Goal: Task Accomplishment & Management: Use online tool/utility

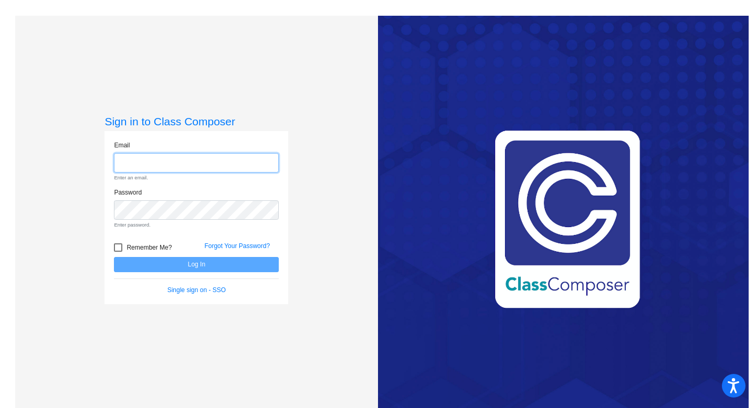
type input "[EMAIL_ADDRESS][DOMAIN_NAME]"
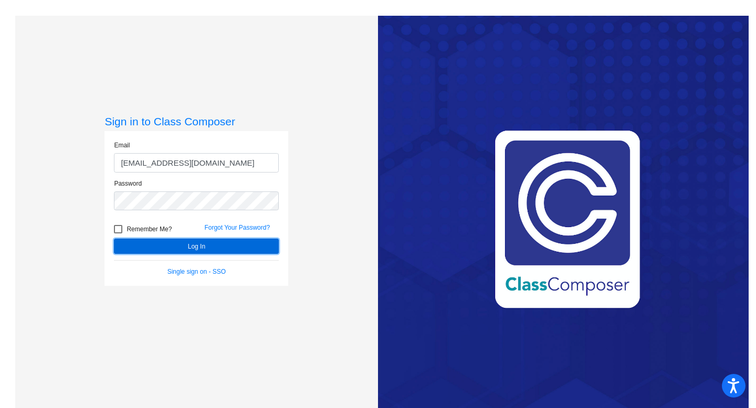
click at [198, 247] on button "Log In" at bounding box center [196, 246] width 165 height 15
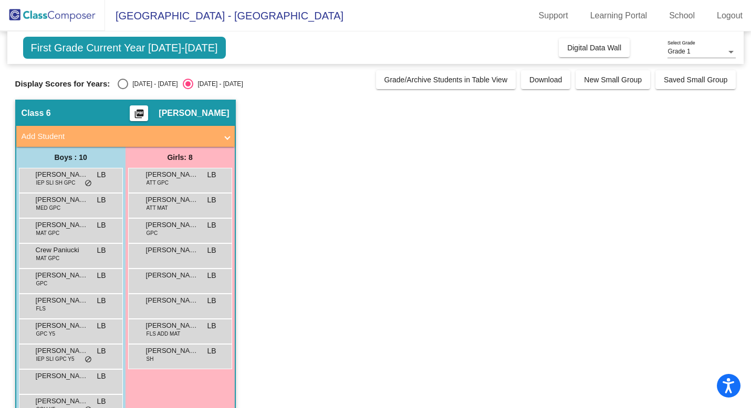
click at [154, 85] on div "[DATE] - [DATE]" at bounding box center [152, 83] width 49 height 9
click at [123, 89] on input "[DATE] - [DATE]" at bounding box center [122, 89] width 1 height 1
radio input "true"
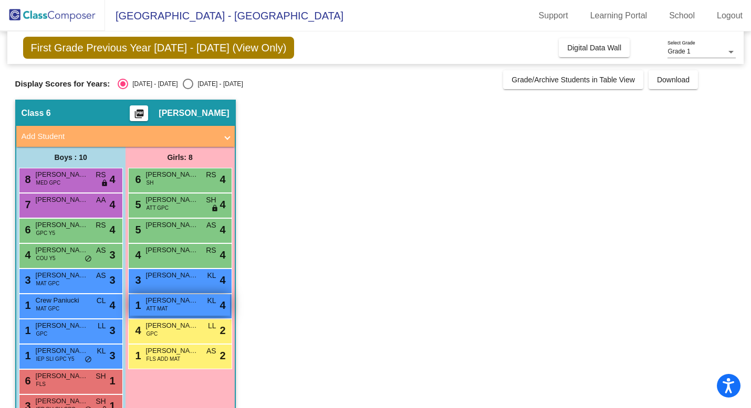
click at [178, 305] on span "[PERSON_NAME]" at bounding box center [172, 301] width 53 height 11
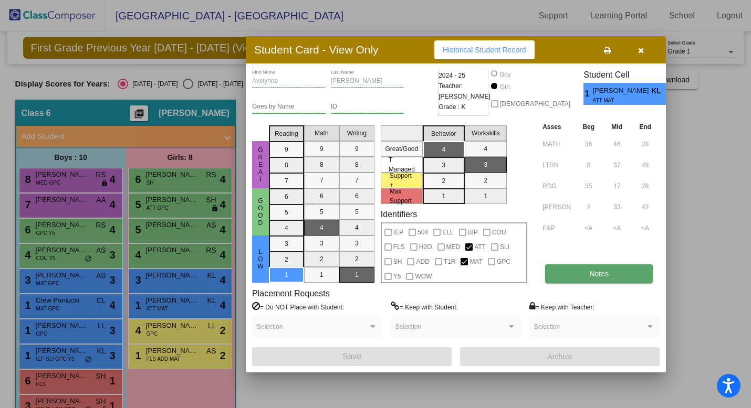
click at [627, 275] on button "Notes" at bounding box center [599, 274] width 108 height 19
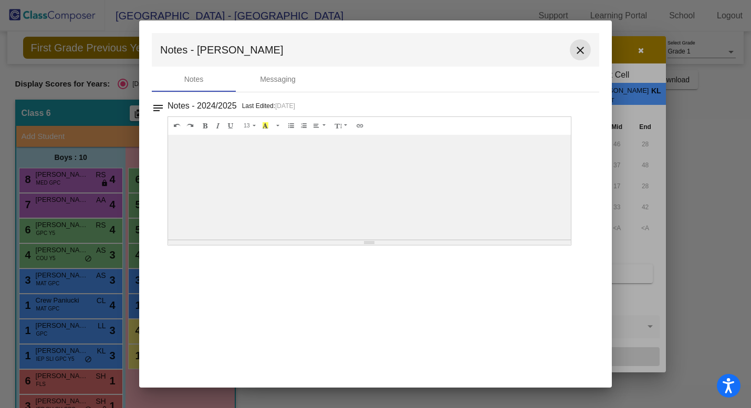
click at [575, 48] on mat-icon "close" at bounding box center [580, 50] width 13 height 13
